Goal: Task Accomplishment & Management: Manage account settings

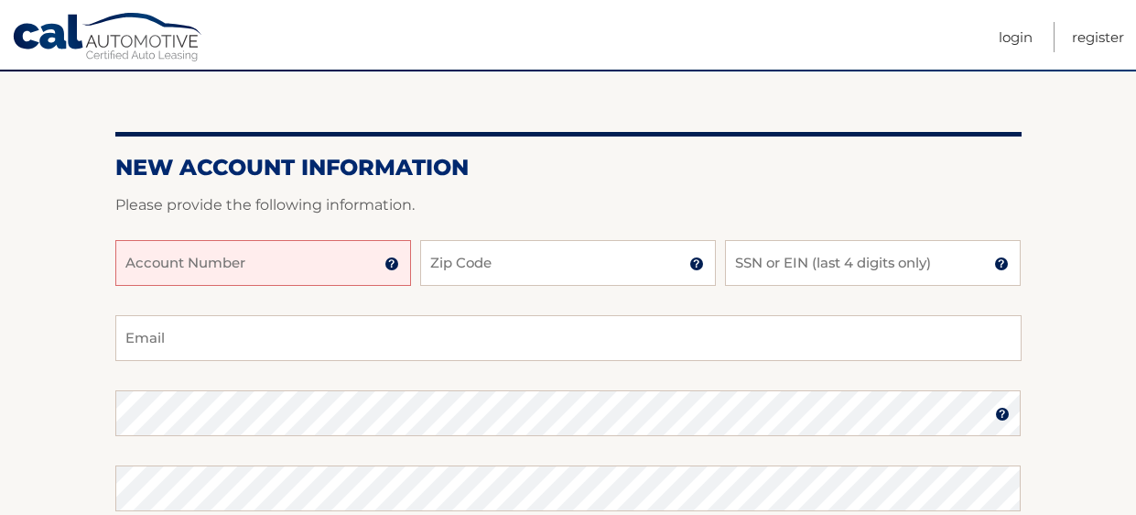
scroll to position [182, 0]
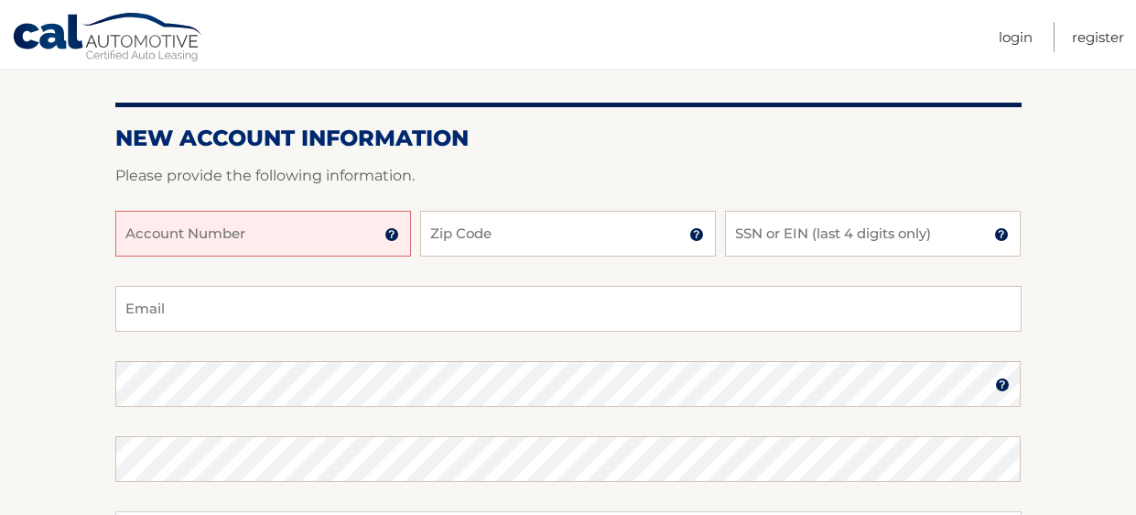
click at [241, 226] on input "Account Number" at bounding box center [263, 234] width 296 height 46
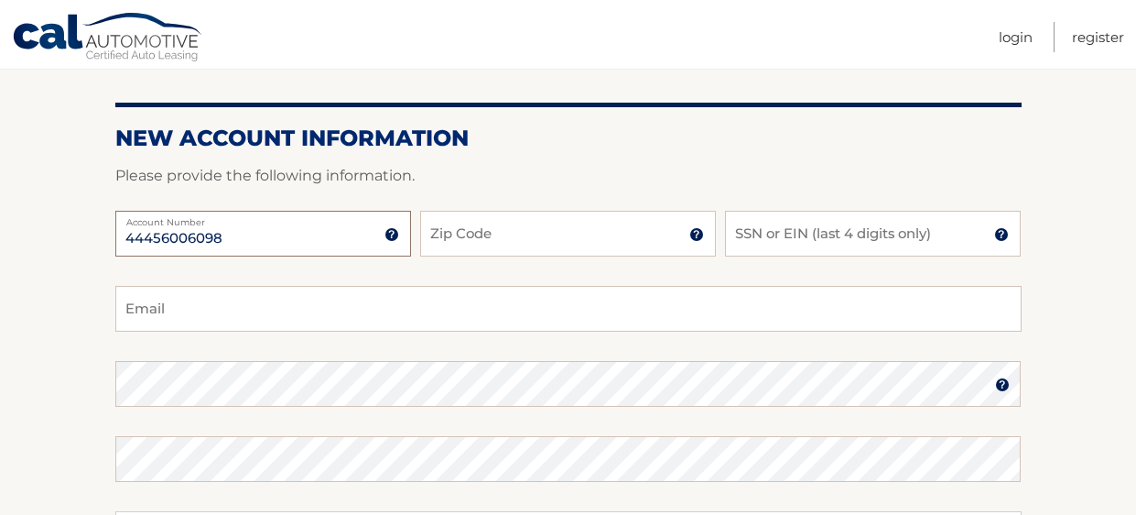
type input "44456006098"
click at [509, 245] on input "Zip Code" at bounding box center [568, 234] width 296 height 46
type input "14612"
click at [801, 241] on input "SSN or EIN (last 4 digits only)" at bounding box center [873, 234] width 296 height 46
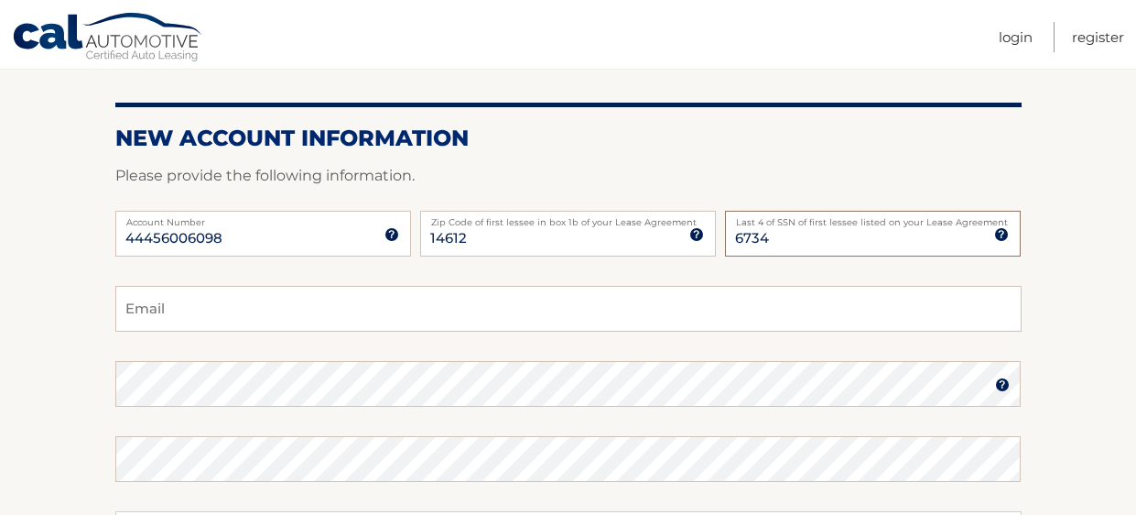
type input "6734"
click at [235, 307] on input "Email" at bounding box center [568, 309] width 907 height 46
click at [141, 312] on input "Bf2556@gmail.com" at bounding box center [568, 309] width 907 height 46
type input "Bfox2556@gmail.com"
click at [1086, 440] on section "New Account Information Please provide the following information. 44456006098 A…" at bounding box center [568, 399] width 1136 height 715
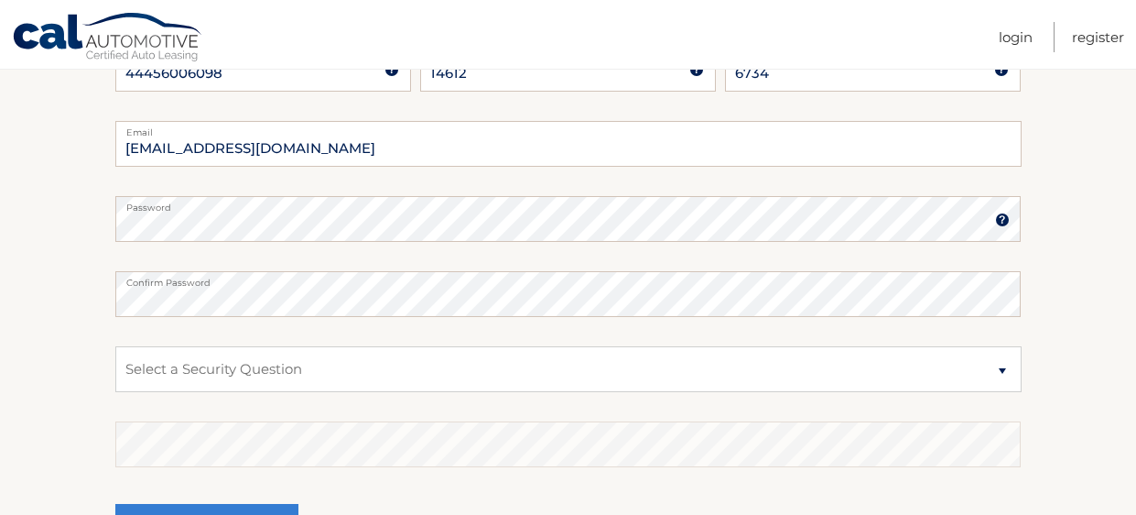
scroll to position [365, 0]
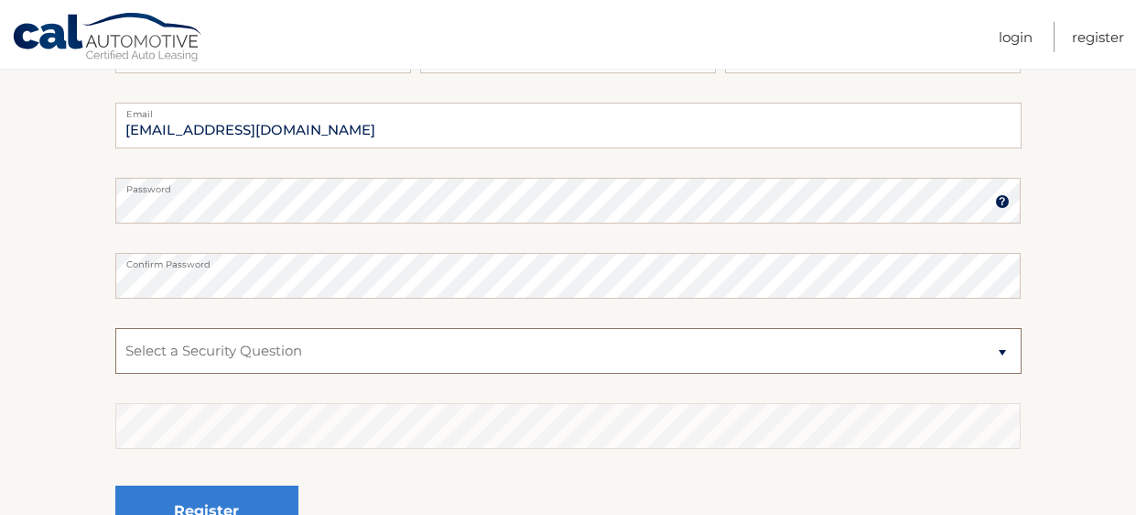
click at [1001, 351] on select "Select a Security Question What was the name of your elementary school? What is…" at bounding box center [568, 351] width 907 height 46
select select "2"
click at [115, 328] on select "Select a Security Question What was the name of your elementary school? What is…" at bounding box center [568, 351] width 907 height 46
click at [664, 483] on div "Register" at bounding box center [568, 511] width 907 height 67
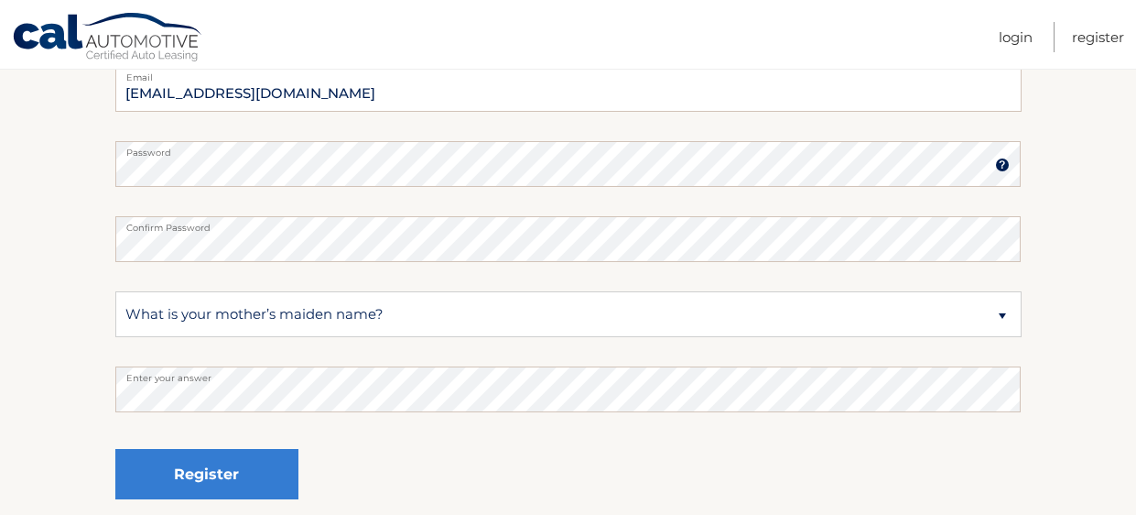
scroll to position [439, 0]
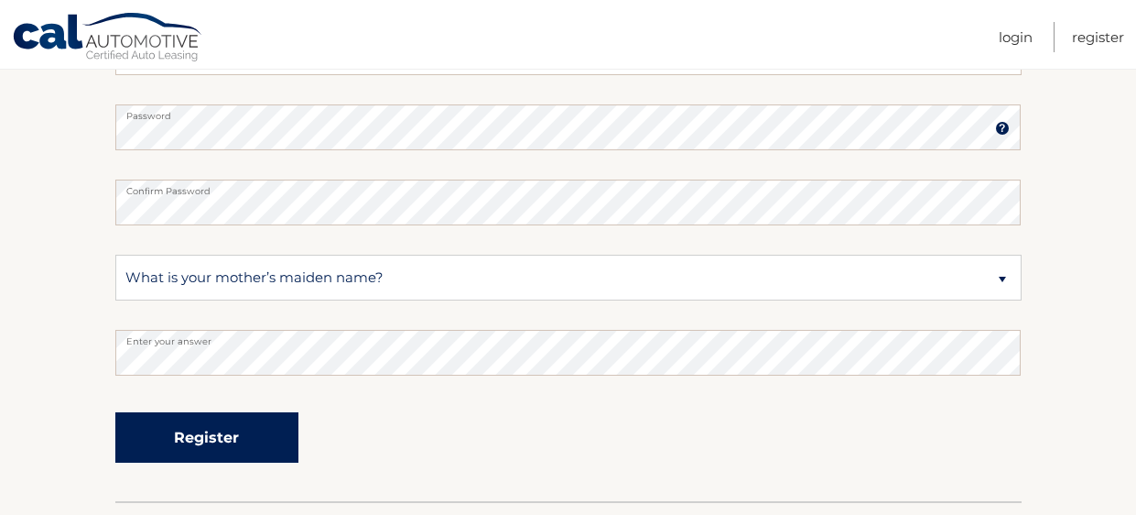
click at [223, 440] on button "Register" at bounding box center [206, 437] width 183 height 50
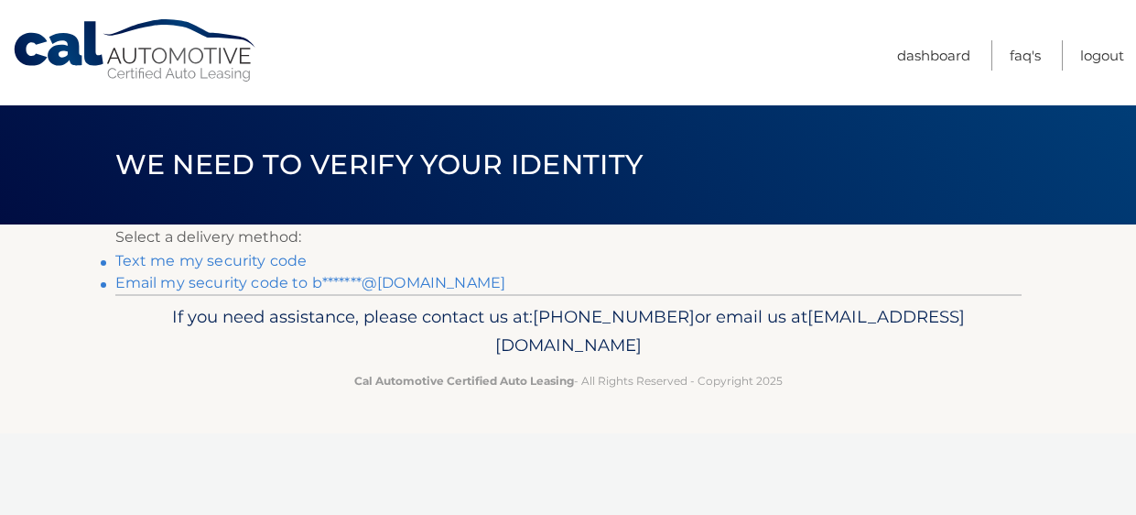
click at [222, 262] on link "Text me my security code" at bounding box center [211, 260] width 192 height 17
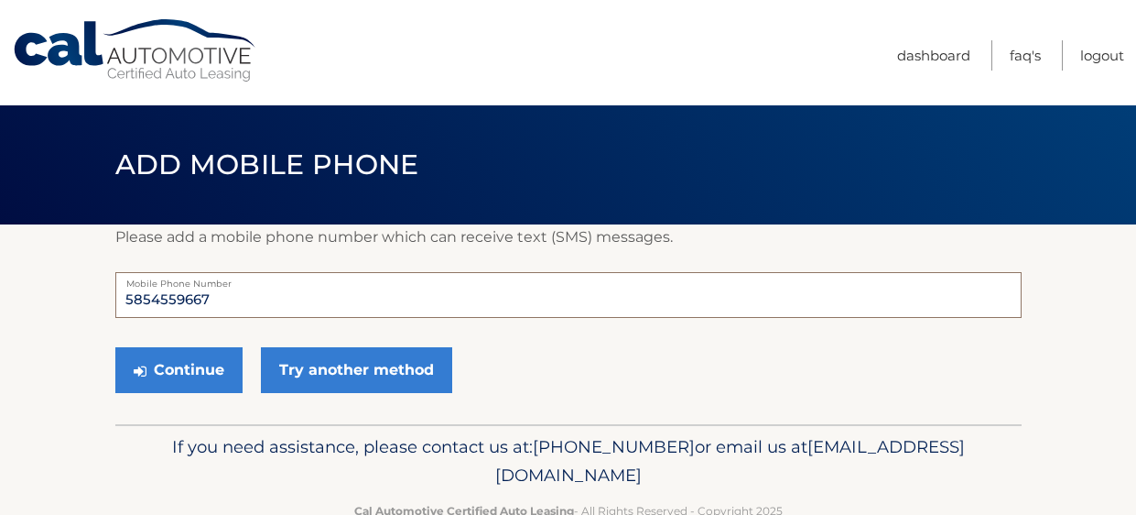
click at [215, 297] on input "5854559667" at bounding box center [568, 295] width 907 height 46
type input "5"
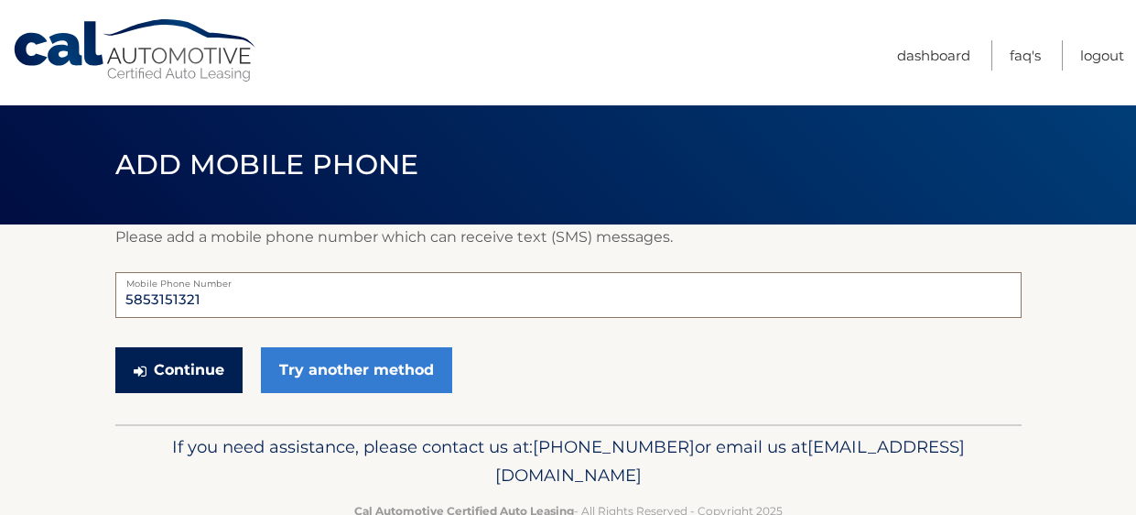
type input "5853151321"
click at [181, 370] on button "Continue" at bounding box center [178, 370] width 127 height 46
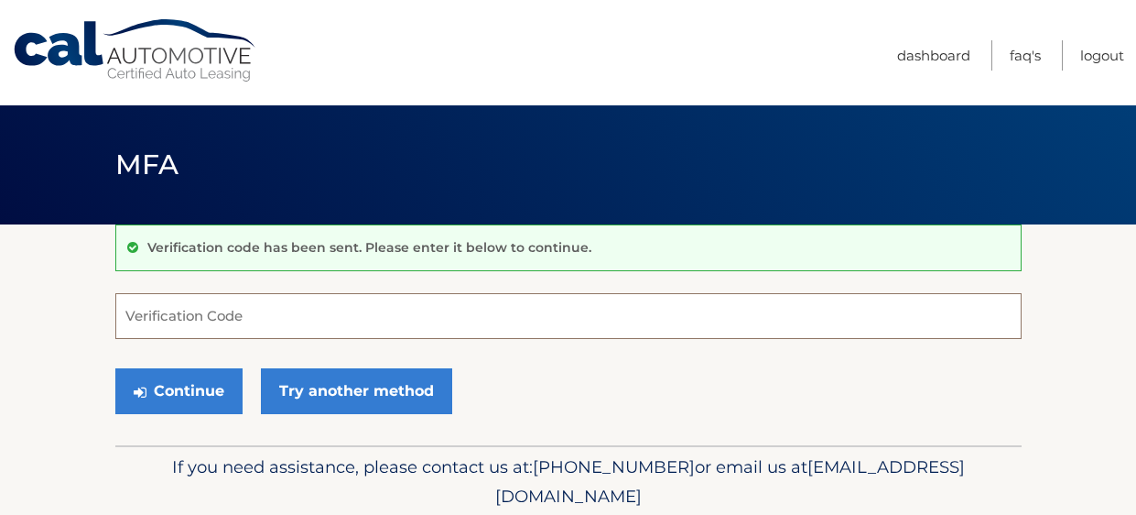
click at [151, 319] on input "Verification Code" at bounding box center [568, 316] width 907 height 46
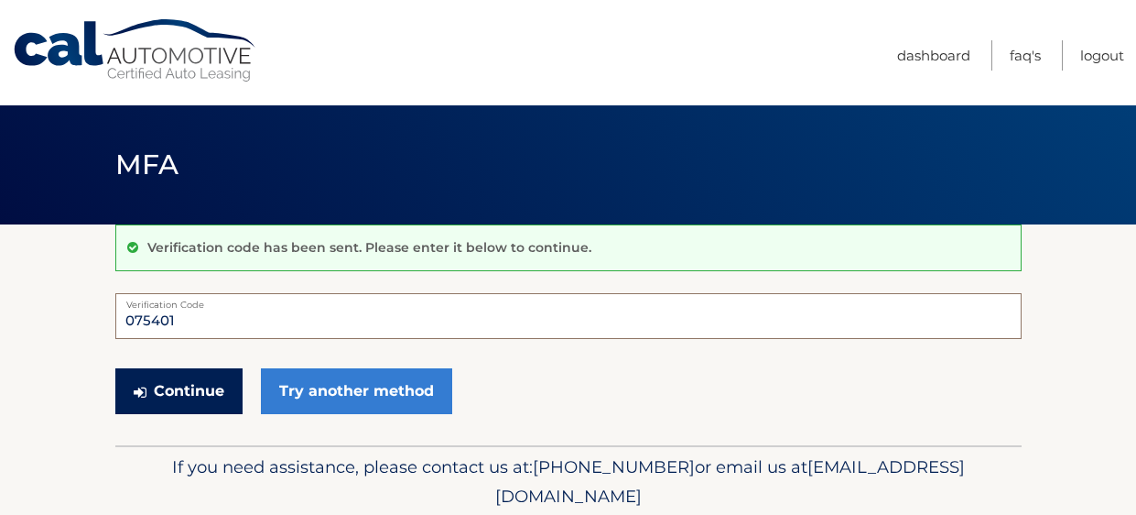
type input "075401"
click at [179, 391] on button "Continue" at bounding box center [178, 391] width 127 height 46
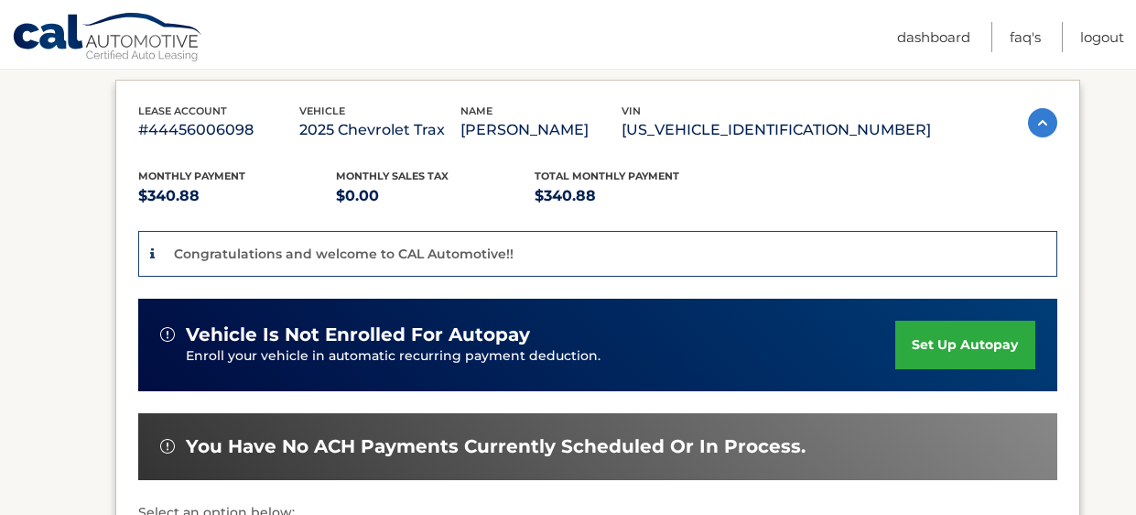
scroll to position [329, 0]
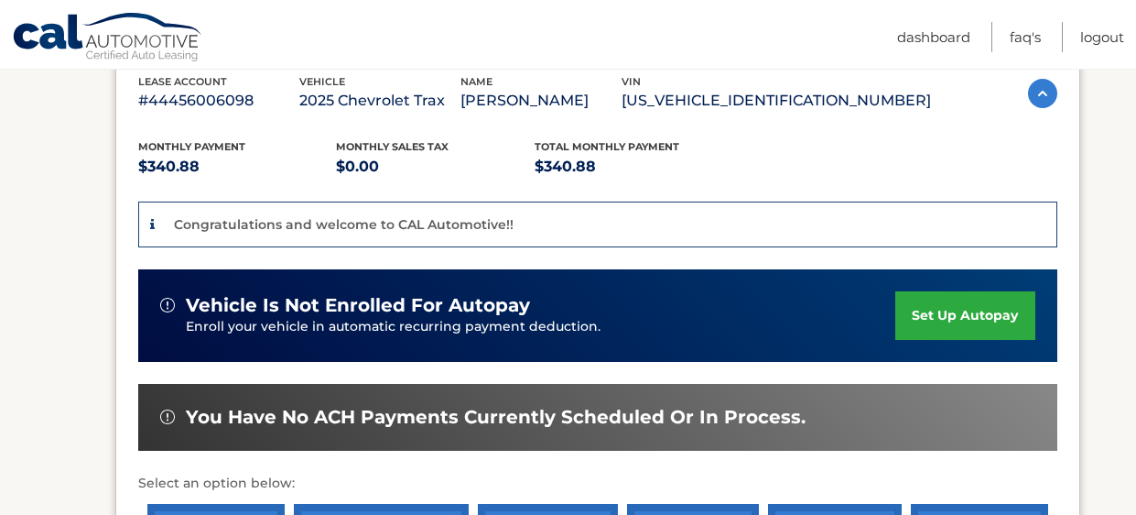
click at [951, 313] on link "set up autopay" at bounding box center [965, 315] width 139 height 49
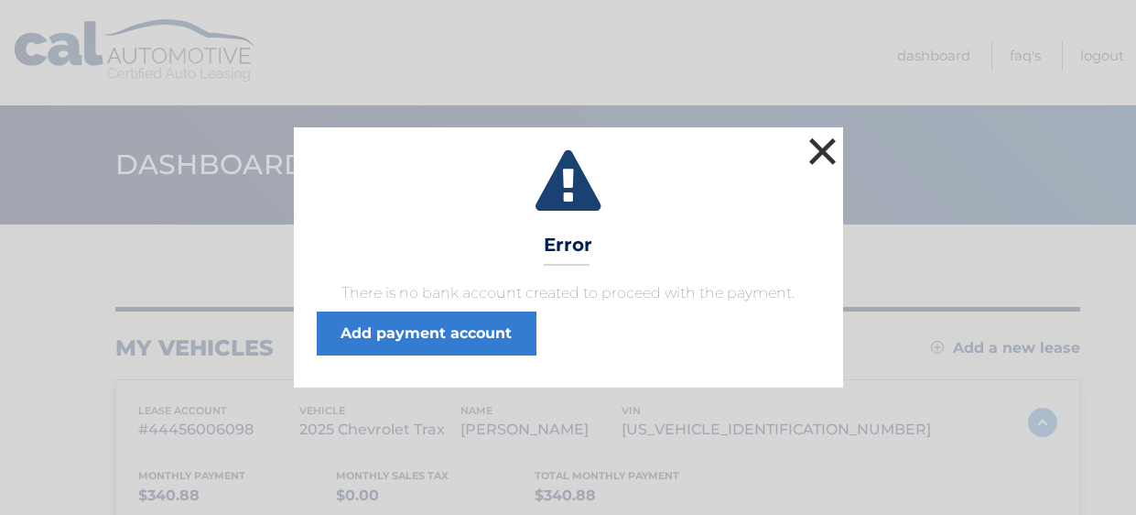
click at [820, 148] on button "×" at bounding box center [823, 151] width 37 height 37
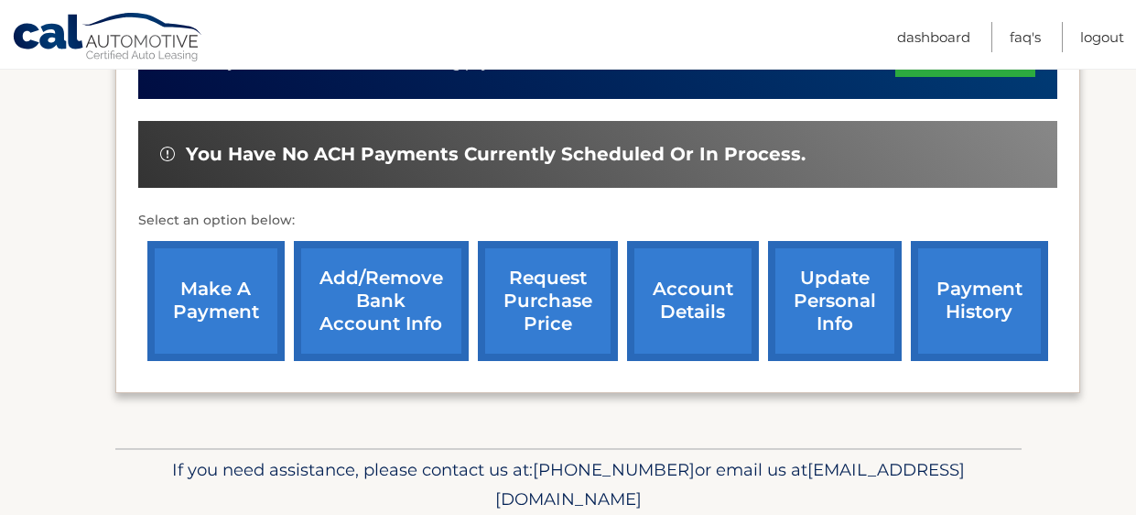
scroll to position [587, 0]
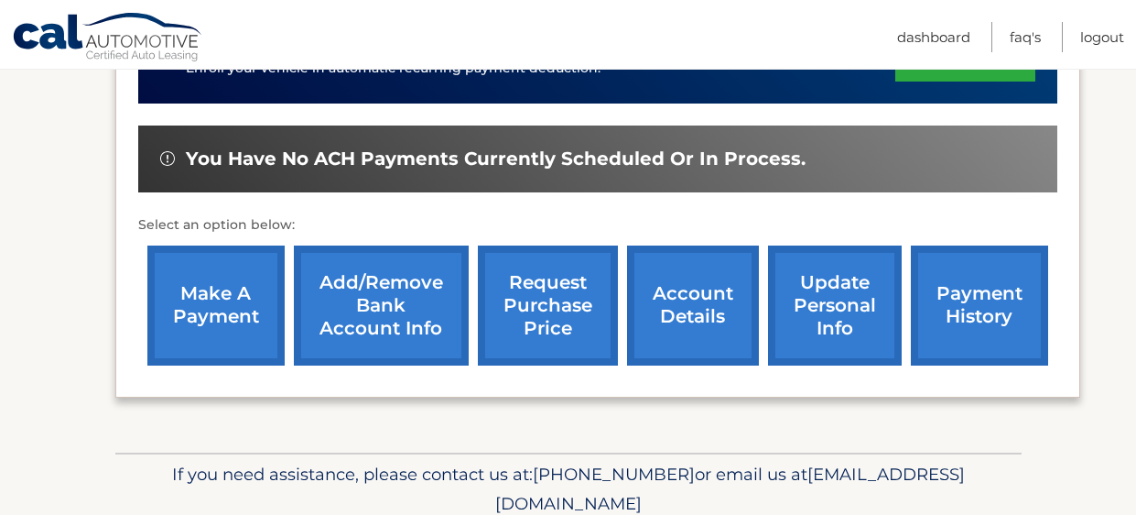
click at [357, 316] on link "Add/Remove bank account info" at bounding box center [381, 305] width 175 height 120
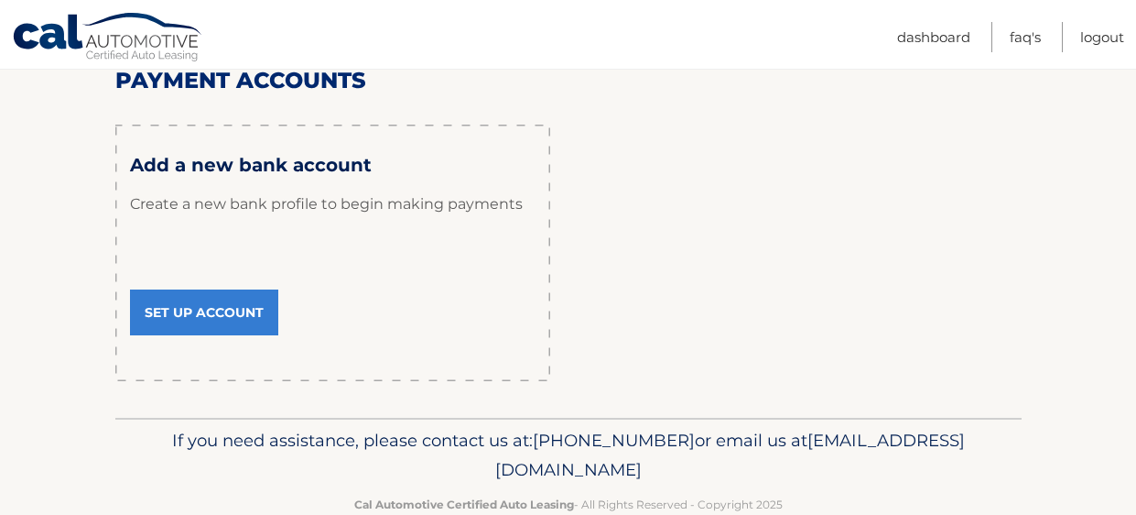
scroll to position [255, 0]
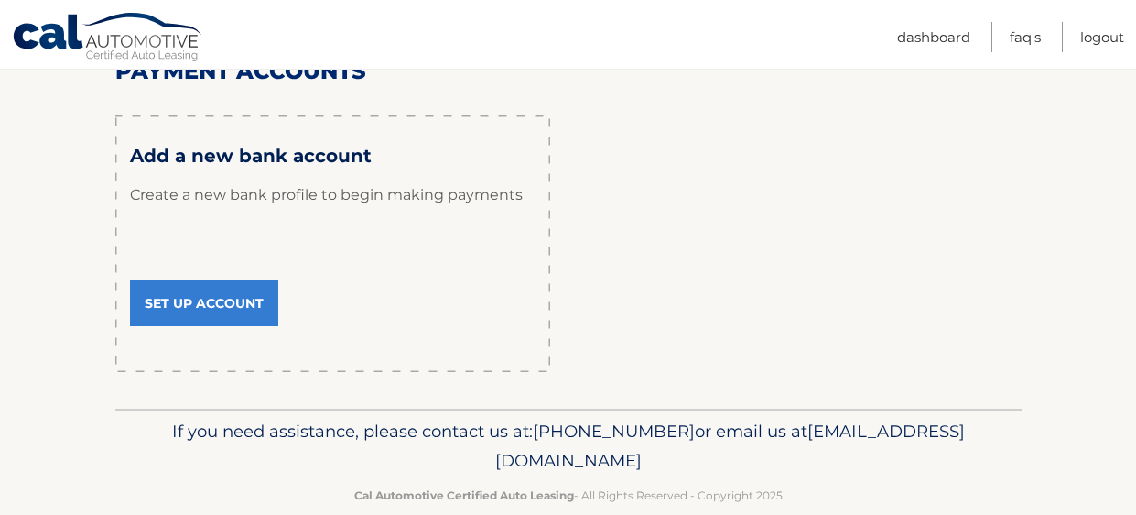
click at [216, 296] on link "Set Up Account" at bounding box center [204, 303] width 148 height 46
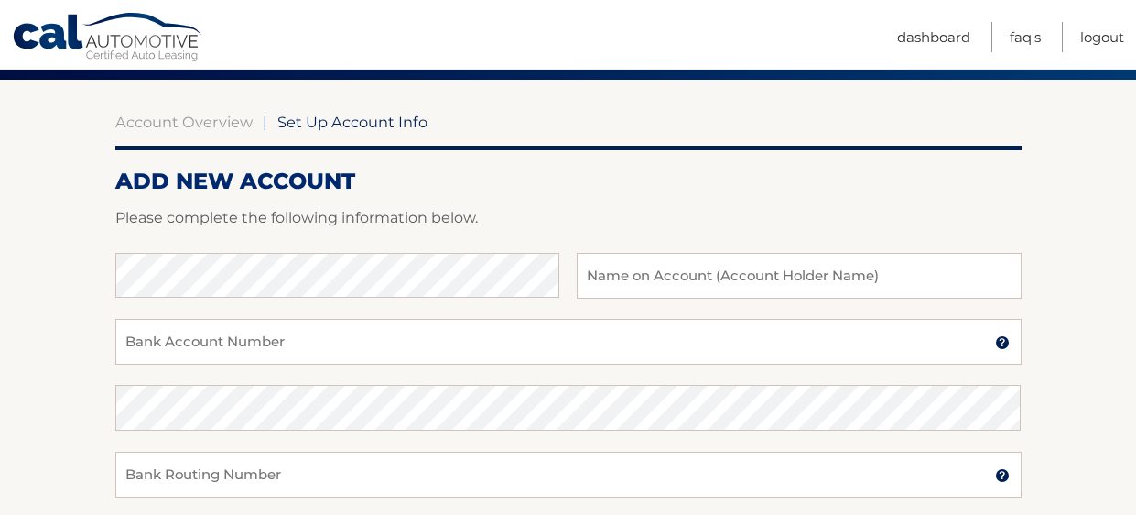
scroll to position [146, 0]
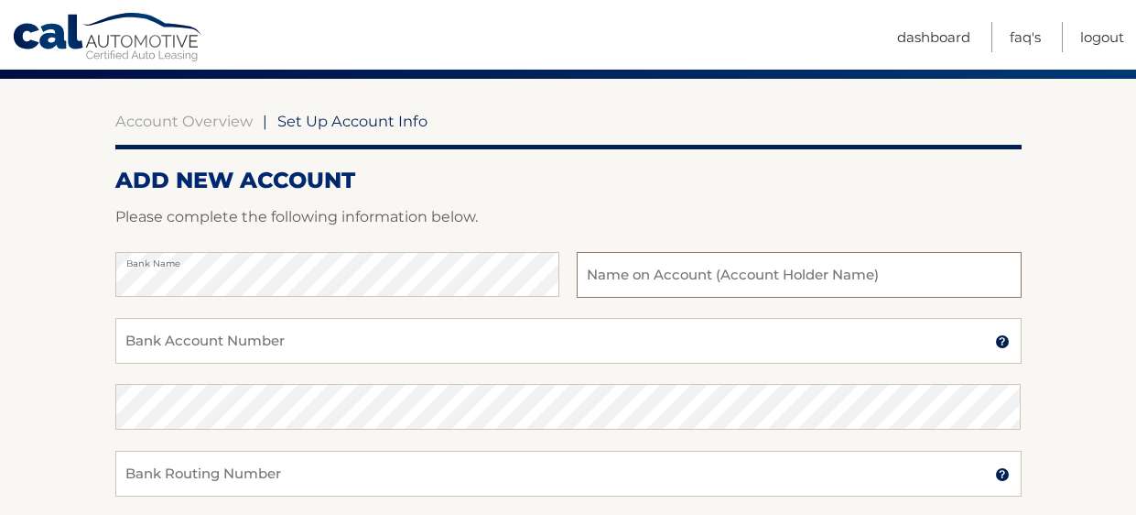
click at [610, 274] on input "text" at bounding box center [799, 275] width 444 height 46
type input "barbara"
type input "Barbara a fox"
click at [160, 342] on input "Bank Account Number" at bounding box center [568, 341] width 907 height 46
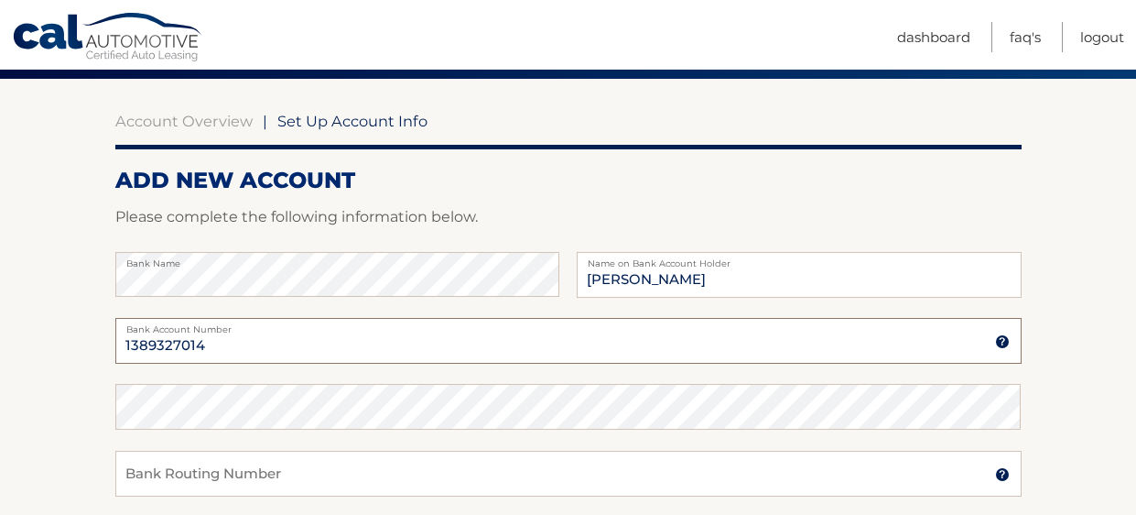
type input "1389327014"
click at [142, 479] on input "Bank Routing Number" at bounding box center [568, 474] width 907 height 46
click at [1064, 472] on section "Account Overview | Set Up Account Info ADD NEW ACCOUNT Please complete the foll…" at bounding box center [568, 428] width 1136 height 699
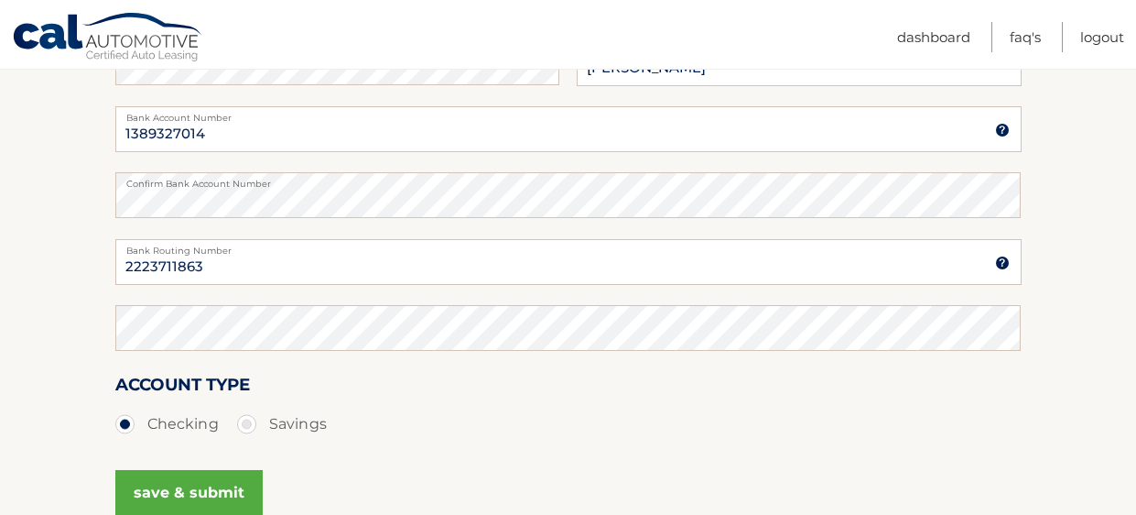
scroll to position [365, 0]
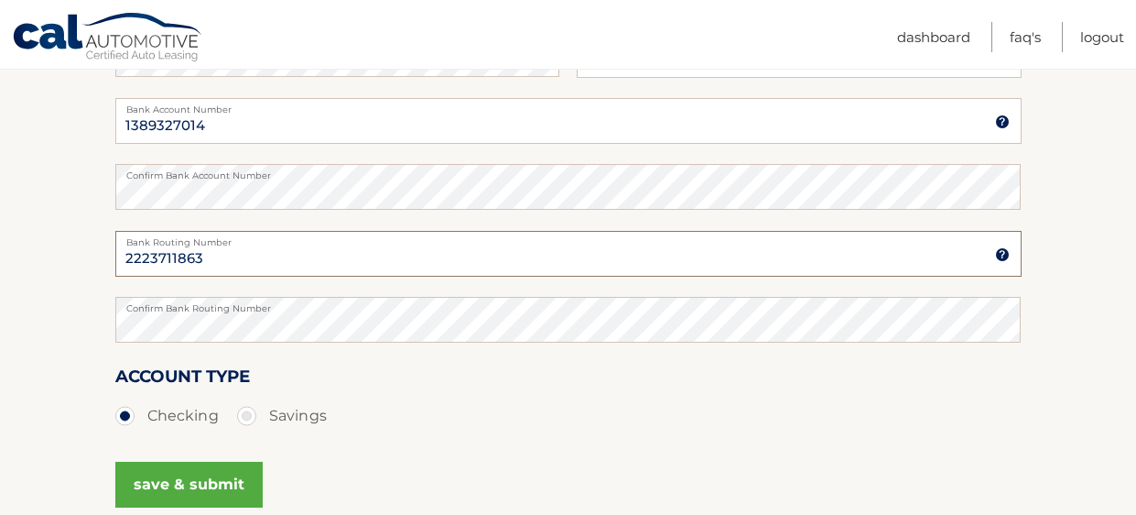
click at [209, 258] on input "2223711863" at bounding box center [568, 254] width 907 height 46
type input "222371863"
click at [192, 484] on button "save & submit" at bounding box center [188, 485] width 147 height 46
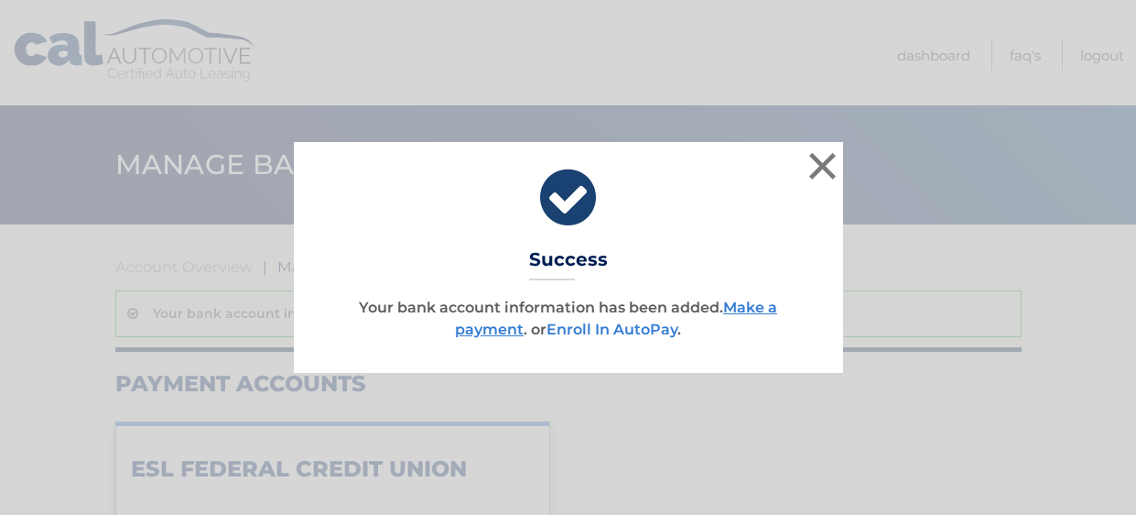
click at [614, 329] on link "Enroll In AutoPay" at bounding box center [612, 329] width 131 height 17
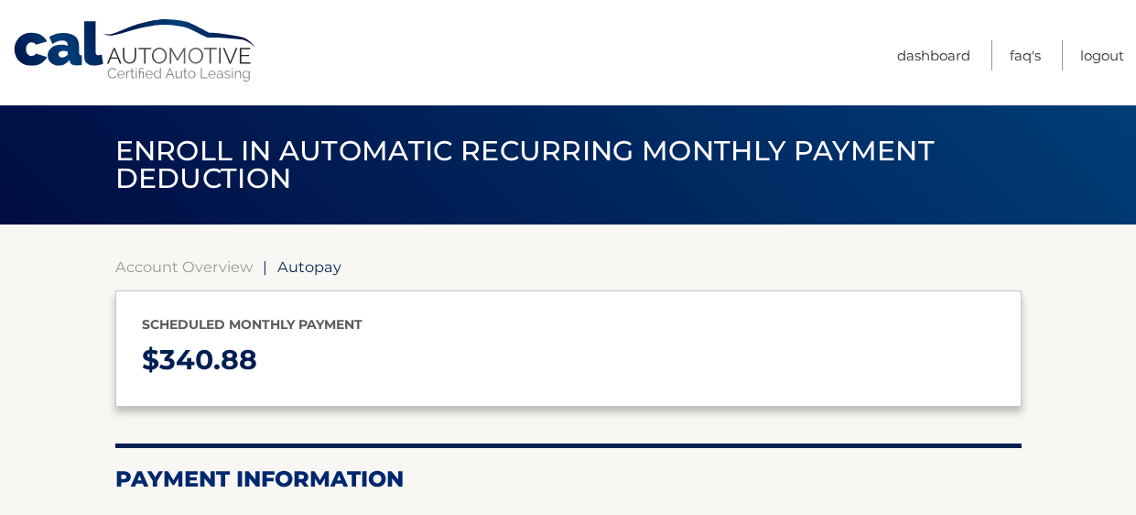
select select "NDE1ZDBlZDQtZWJiMi00Y2NhLTkwOWItY2YwNzBlYTg5ODEx"
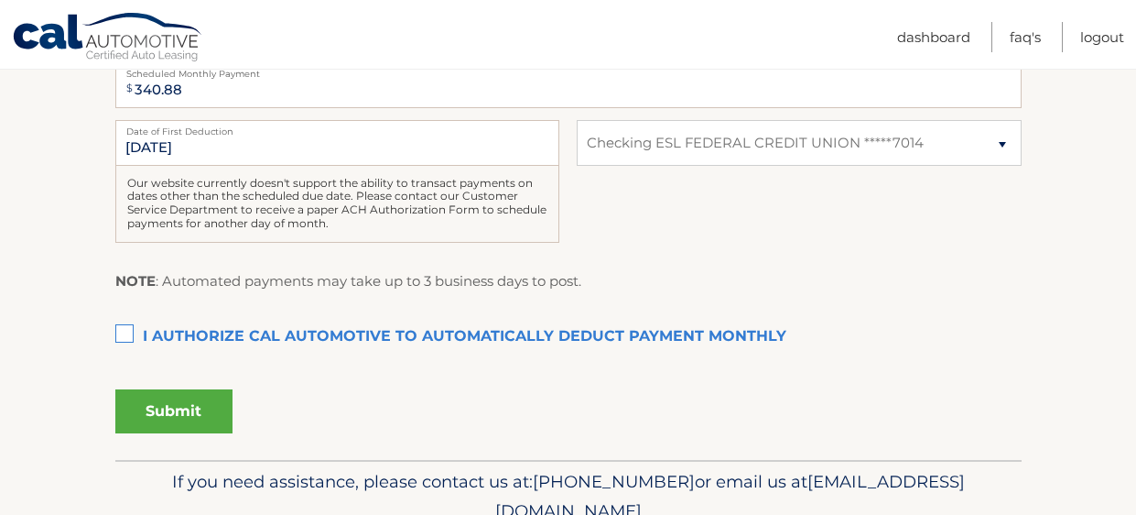
scroll to position [475, 0]
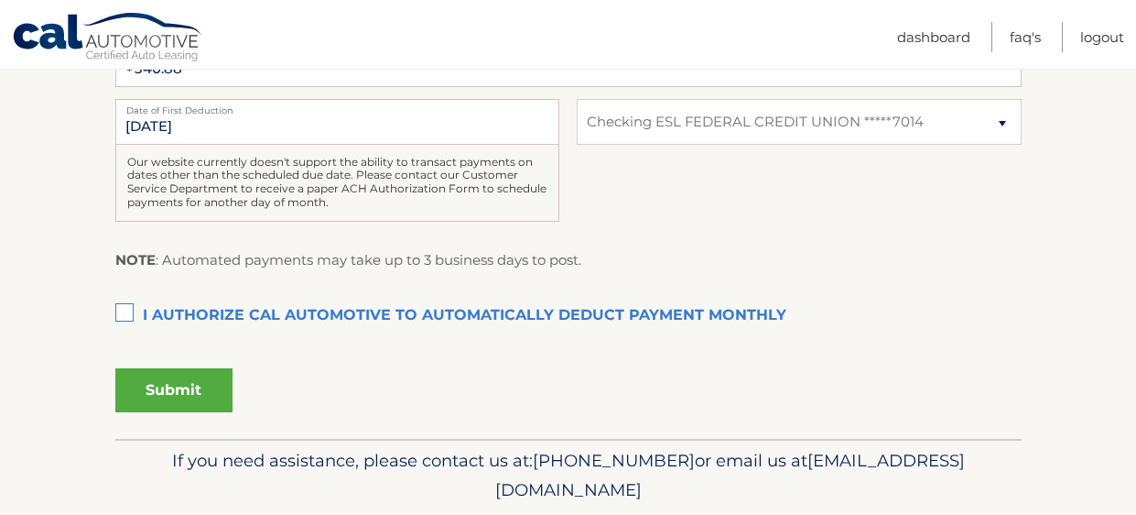
click at [125, 311] on label "I authorize cal automotive to automatically deduct payment monthly This checkbo…" at bounding box center [568, 316] width 907 height 37
click at [0, 0] on input "I authorize cal automotive to automatically deduct payment monthly This checkbo…" at bounding box center [0, 0] width 0 height 0
click at [170, 394] on button "Submit" at bounding box center [173, 390] width 117 height 44
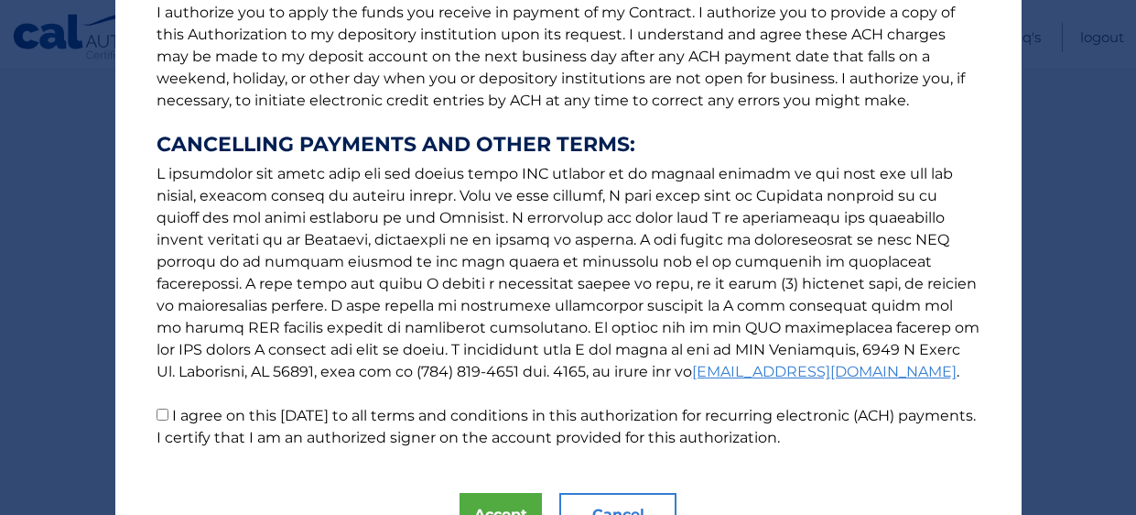
scroll to position [292, 0]
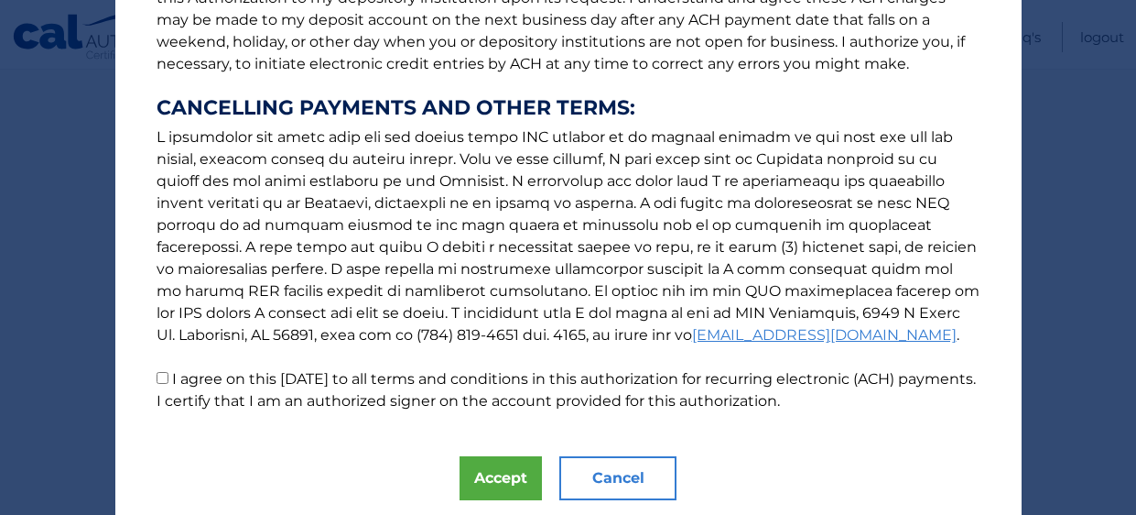
click at [162, 378] on input "I agree on this [DATE] to all terms and conditions in this authorization for re…" at bounding box center [163, 378] width 12 height 12
checkbox input "true"
click at [508, 476] on button "Accept" at bounding box center [501, 478] width 82 height 44
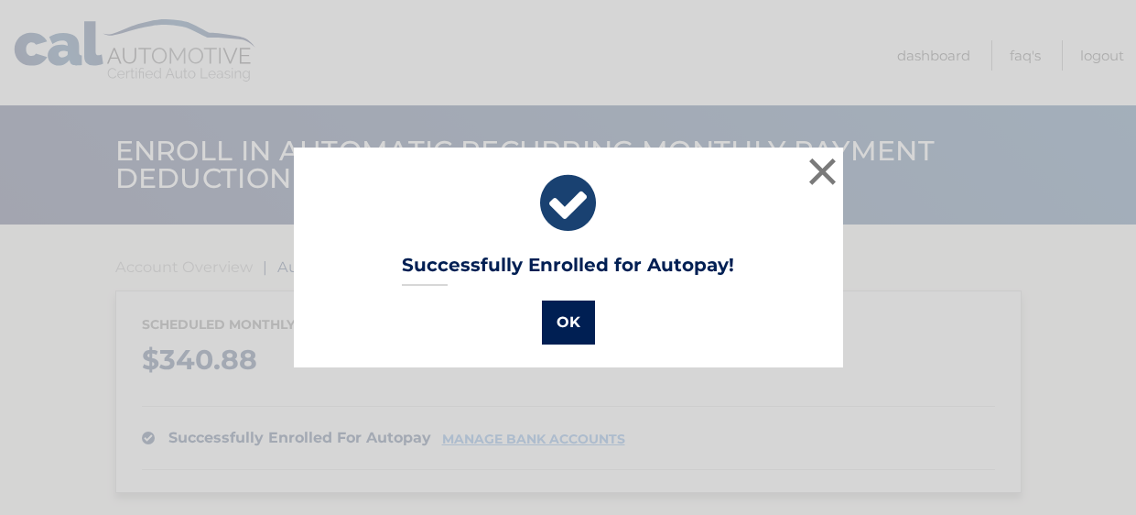
click at [577, 325] on button "OK" at bounding box center [568, 322] width 53 height 44
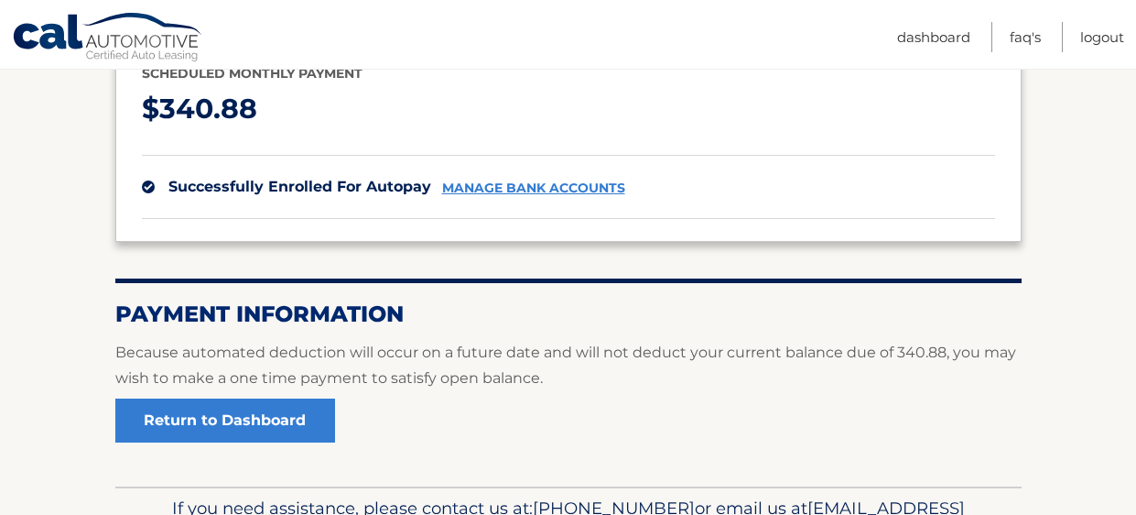
scroll to position [249, 0]
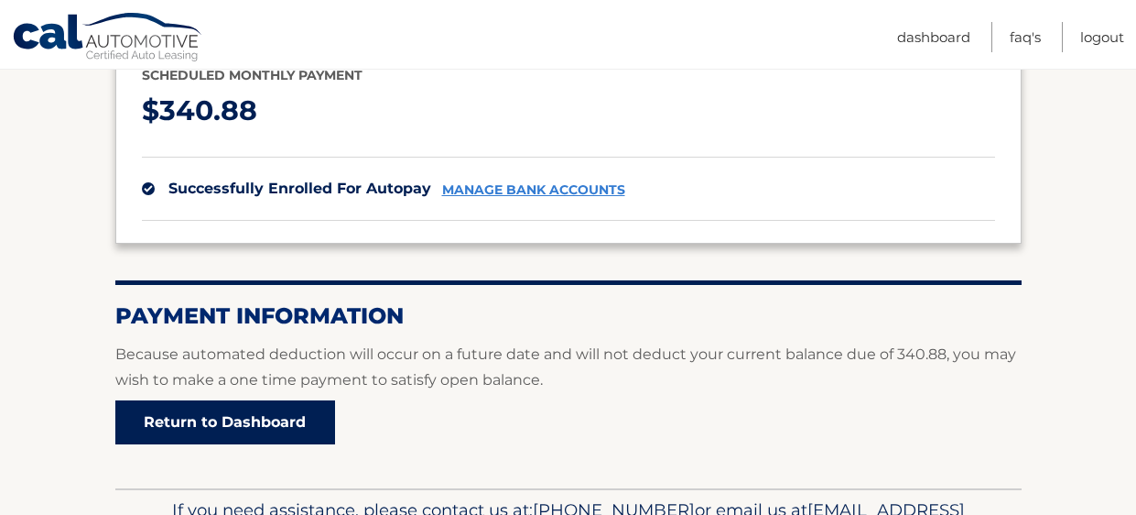
click at [213, 418] on link "Return to Dashboard" at bounding box center [225, 422] width 220 height 44
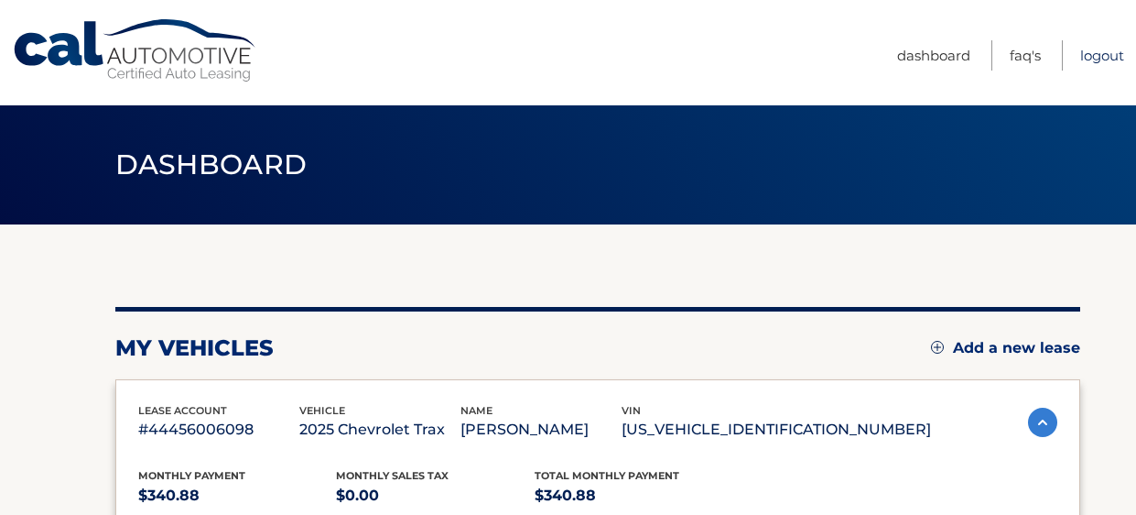
click at [1102, 56] on link "Logout" at bounding box center [1103, 55] width 44 height 30
